Goal: Entertainment & Leisure: Consume media (video, audio)

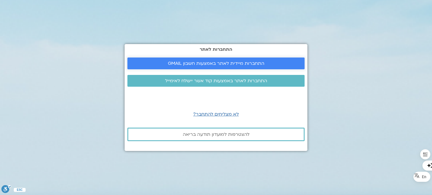
click at [157, 65] on span "התחברות מיידית לאתר באמצעות חשבון GMAIL" at bounding box center [216, 63] width 164 height 5
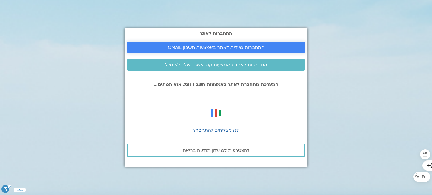
click at [185, 49] on span "התחברות מיידית לאתר באמצעות חשבון GMAIL" at bounding box center [216, 47] width 96 height 5
click at [214, 45] on span "התחברות מיידית לאתר באמצעות חשבון GMAIL" at bounding box center [216, 47] width 96 height 5
click at [209, 47] on span "התחברות מיידית לאתר באמצעות חשבון GMAIL" at bounding box center [216, 47] width 96 height 5
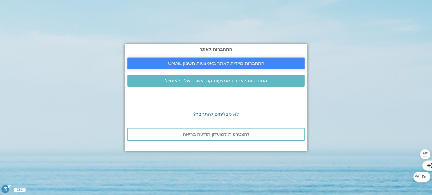
click at [218, 63] on span "התחברות מיידית לאתר באמצעות חשבון GMAIL" at bounding box center [216, 63] width 96 height 5
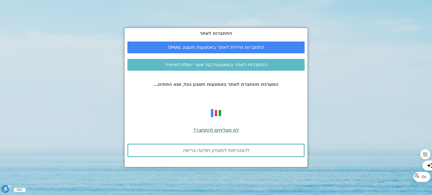
click at [204, 129] on span "לא מצליחים להתחבר?" at bounding box center [216, 130] width 46 height 6
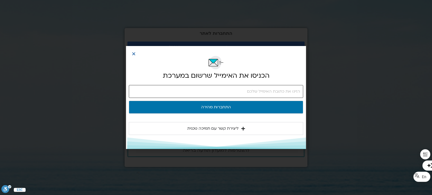
click at [206, 93] on input "email" at bounding box center [216, 91] width 174 height 13
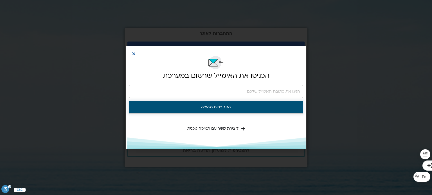
type input "[EMAIL_ADDRESS][DOMAIN_NAME]"
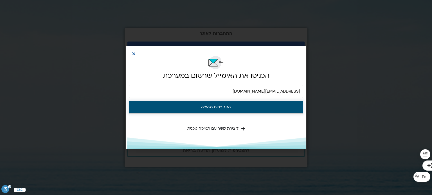
click at [218, 107] on button "התחברות מהירה" at bounding box center [216, 107] width 174 height 13
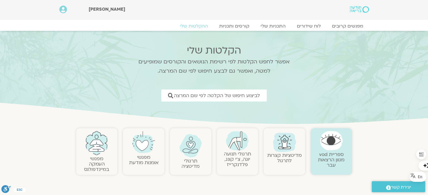
drag, startPoint x: 310, startPoint y: 25, endPoint x: 310, endPoint y: 21, distance: 4.0
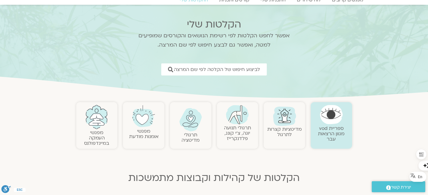
scroll to position [3, 0]
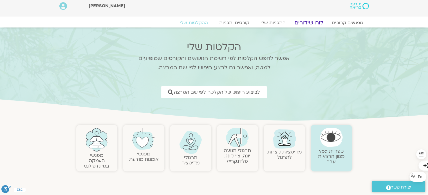
click at [309, 21] on link "לוח שידורים" at bounding box center [308, 22] width 42 height 7
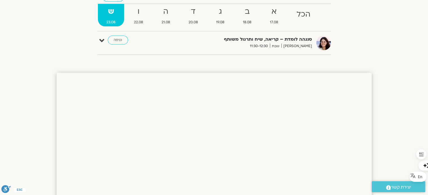
scroll to position [14, 0]
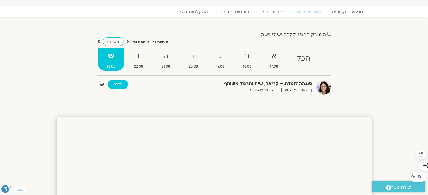
click at [113, 85] on link "כניסה" at bounding box center [118, 84] width 20 height 9
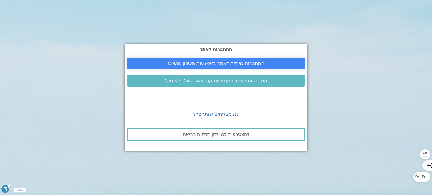
click at [200, 60] on link "התחברות מיידית לאתר באמצעות חשבון GMAIL" at bounding box center [215, 64] width 177 height 12
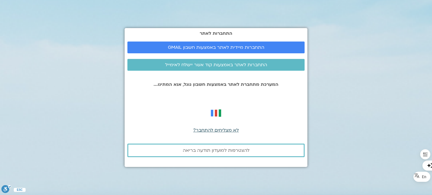
click at [200, 130] on span "לא מצליחים להתחבר?" at bounding box center [216, 130] width 46 height 6
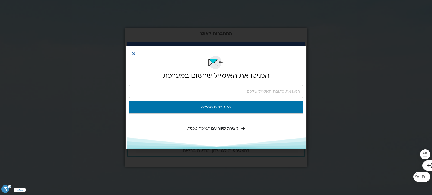
click at [217, 92] on input "email" at bounding box center [216, 91] width 174 height 13
type input "relocate4you@gmail.com"
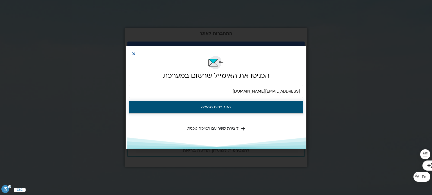
click at [218, 105] on button "התחברות מהירה" at bounding box center [216, 107] width 174 height 13
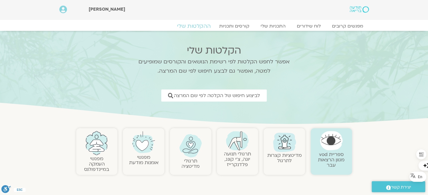
click at [201, 26] on link "ההקלטות שלי" at bounding box center [193, 26] width 47 height 7
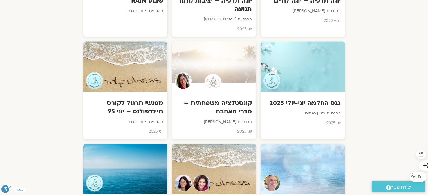
scroll to position [703, 0]
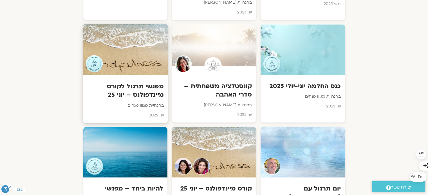
click at [118, 59] on div at bounding box center [125, 49] width 85 height 51
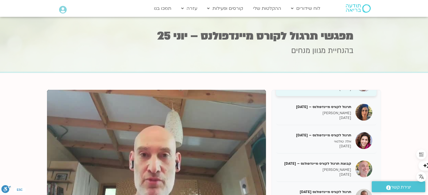
scroll to position [197, 0]
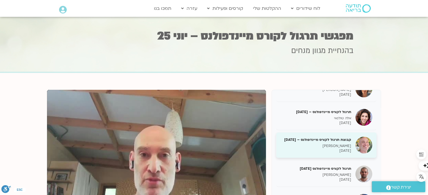
click at [359, 149] on img at bounding box center [363, 145] width 17 height 17
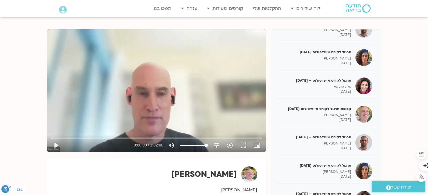
scroll to position [68, 0]
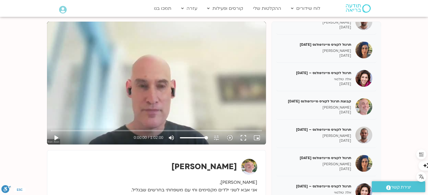
drag, startPoint x: 183, startPoint y: 75, endPoint x: 129, endPoint y: 90, distance: 56.1
click at [129, 90] on div "Skip Ad play_arrow 0:00:00 / 1:02:00 volume_up Mute tune Resolution Auto 360p s…" at bounding box center [156, 83] width 219 height 123
click at [58, 139] on button "pause" at bounding box center [55, 137] width 13 height 13
click at [57, 138] on button "play_arrow" at bounding box center [55, 137] width 13 height 13
type input "286.169244"
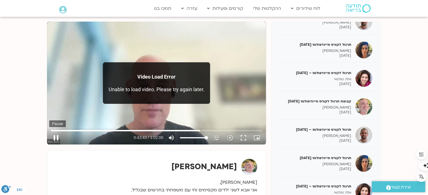
click at [58, 139] on button "pause" at bounding box center [55, 137] width 13 height 13
click at [55, 137] on button "play_arrow" at bounding box center [55, 137] width 13 height 13
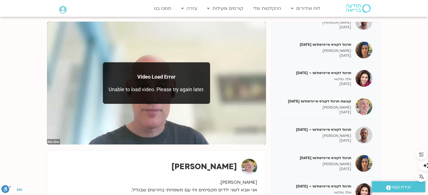
scroll to position [109, 0]
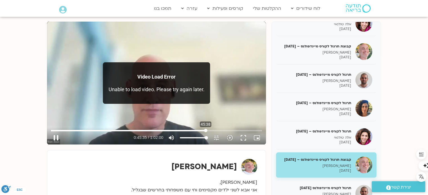
drag, startPoint x: 200, startPoint y: 130, endPoint x: 206, endPoint y: 128, distance: 6.3
click at [206, 129] on input "Seek" at bounding box center [156, 130] width 211 height 3
click at [241, 137] on button "fullscreen" at bounding box center [242, 137] width 13 height 13
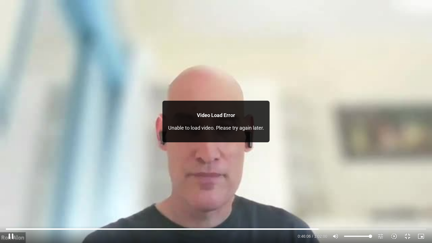
click at [262, 111] on div "Video Load Error Unable to load video. Please try again later." at bounding box center [216, 122] width 107 height 42
click at [200, 108] on div "Video Load Error Unable to load video. Please try again later." at bounding box center [216, 122] width 107 height 42
drag, startPoint x: 165, startPoint y: 100, endPoint x: 175, endPoint y: 140, distance: 41.3
click at [96, 102] on div "Skip Ad 46:18 pause 0:54:01 / 1:02:00 volume_up Mute tune Resolution Auto 360p …" at bounding box center [216, 121] width 432 height 243
drag, startPoint x: 170, startPoint y: 119, endPoint x: 116, endPoint y: 121, distance: 54.1
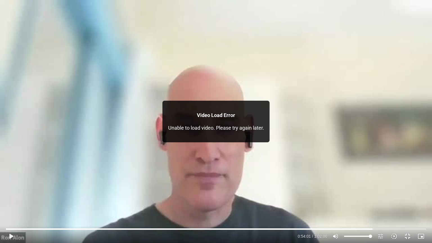
click at [116, 121] on div "Skip Ad 46:18 play_arrow 0:54:01 / 1:02:00 volume_up Mute tune Resolution Auto …" at bounding box center [216, 121] width 432 height 243
click at [267, 125] on div "Video Load Error Unable to load video. Please try again later." at bounding box center [216, 122] width 107 height 42
click at [373, 195] on input "Seek" at bounding box center [216, 228] width 420 height 3
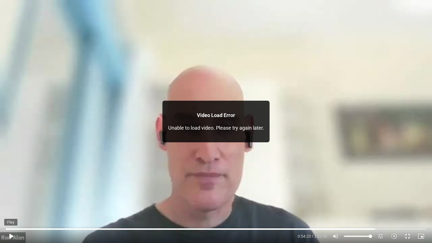
click at [11, 195] on button "play_arrow" at bounding box center [10, 235] width 13 height 13
click at [406, 195] on button "fullscreen_exit" at bounding box center [407, 235] width 13 height 13
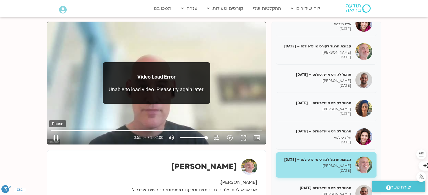
click at [54, 138] on button "pause" at bounding box center [55, 137] width 13 height 13
type input "3355.075542"
